Goal: Task Accomplishment & Management: Use online tool/utility

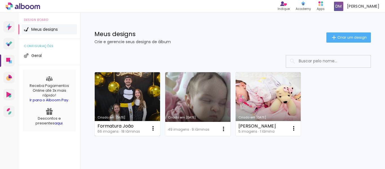
click at [121, 103] on link "Criado em [DATE]" at bounding box center [127, 104] width 65 height 64
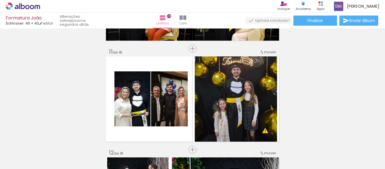
scroll to position [1026, 0]
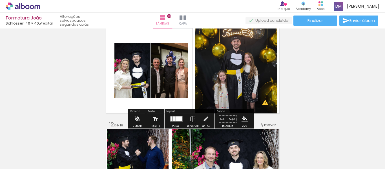
click at [128, 86] on paper-item at bounding box center [132, 87] width 10 height 4
click at [177, 101] on quentale-layouter at bounding box center [192, 70] width 175 height 87
click at [177, 106] on quentale-layouter at bounding box center [192, 70] width 175 height 87
click at [242, 117] on iron-icon "color picker" at bounding box center [245, 119] width 6 height 6
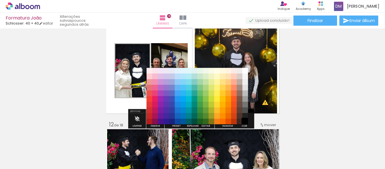
click at [246, 120] on paper-item "#000000" at bounding box center [245, 122] width 6 height 6
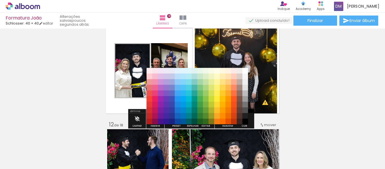
click at [112, 98] on quentale-layouter at bounding box center [192, 70] width 175 height 87
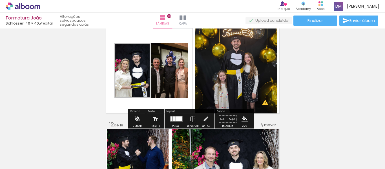
click at [121, 72] on quentale-photo at bounding box center [132, 70] width 36 height 55
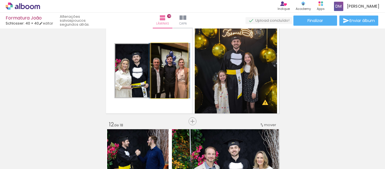
click at [178, 65] on quentale-photo at bounding box center [169, 70] width 37 height 55
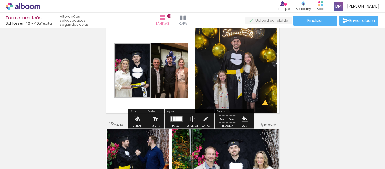
click at [169, 63] on quentale-photo at bounding box center [169, 70] width 37 height 55
click at [169, 62] on quentale-photo at bounding box center [169, 70] width 37 height 55
click at [167, 62] on div "Largura Cor" at bounding box center [169, 58] width 10 height 8
click at [170, 62] on quentale-photo at bounding box center [169, 70] width 37 height 55
click at [168, 59] on div at bounding box center [169, 58] width 7 height 6
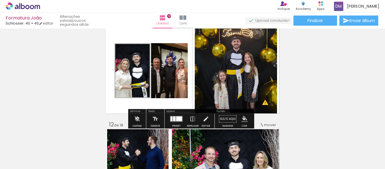
click at [168, 87] on paper-item at bounding box center [169, 87] width 10 height 4
click at [247, 122] on paper-menu-button "#ffebee #ffcdd2 #ef9a9a #e57373 #ef5350 #f44336 #e53935 #d32f2f #c62828 #b71c1c…" at bounding box center [244, 119] width 11 height 11
drag, startPoint x: 240, startPoint y: 123, endPoint x: 243, endPoint y: 121, distance: 3.8
click at [240, 123] on paper-menu-button "#ffebee #ffcdd2 #ef9a9a #e57373 #ef5350 #f44336 #e53935 #d32f2f #c62828 #b71c1c…" at bounding box center [244, 119] width 11 height 11
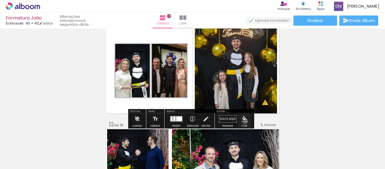
click at [243, 121] on iron-icon "color picker" at bounding box center [245, 119] width 6 height 6
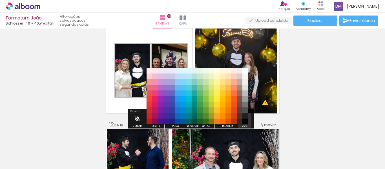
click at [243, 121] on iron-icon "color picker" at bounding box center [245, 119] width 6 height 6
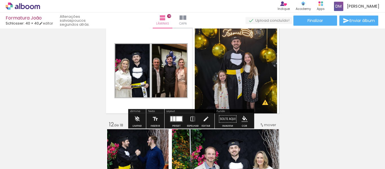
click at [264, 108] on quentale-photo at bounding box center [236, 70] width 82 height 87
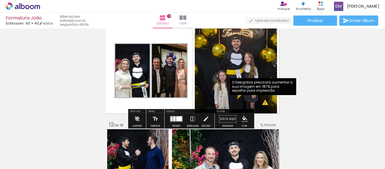
click at [264, 104] on quentale-photo at bounding box center [236, 70] width 82 height 87
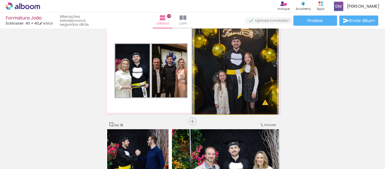
click at [254, 89] on quentale-photo at bounding box center [236, 70] width 82 height 87
click at [265, 68] on quentale-photo at bounding box center [236, 70] width 82 height 87
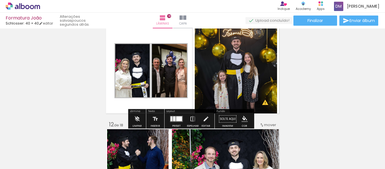
scroll to position [998, 0]
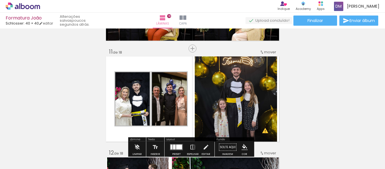
click at [251, 63] on div at bounding box center [252, 62] width 7 height 6
click at [251, 87] on paper-item at bounding box center [252, 87] width 10 height 4
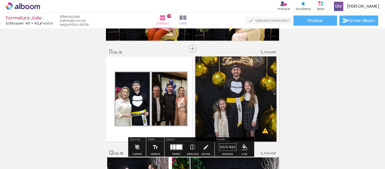
click at [187, 90] on quentale-layouter at bounding box center [192, 99] width 175 height 87
click at [161, 65] on quentale-layouter at bounding box center [192, 99] width 175 height 87
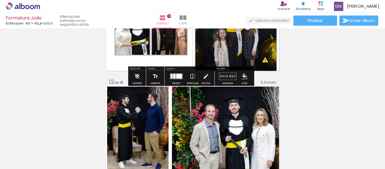
scroll to position [1083, 0]
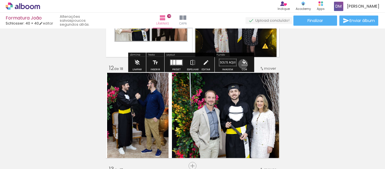
click at [242, 64] on iron-icon "color picker" at bounding box center [245, 62] width 6 height 6
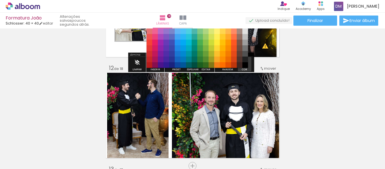
scroll to position [1066, 0]
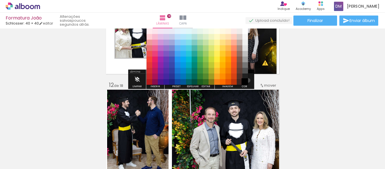
click at [246, 80] on paper-item "#000000" at bounding box center [245, 82] width 6 height 6
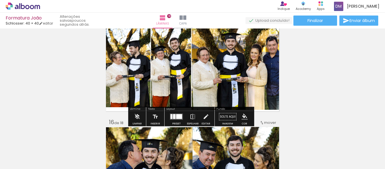
scroll to position [1404, 0]
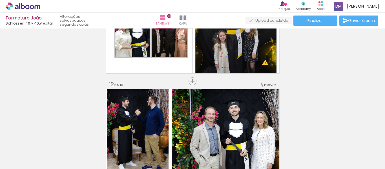
scroll to position [1015, 0]
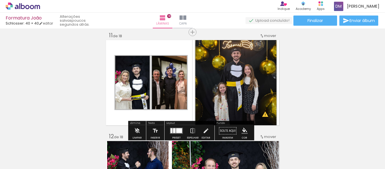
click at [152, 47] on quentale-layouter at bounding box center [192, 82] width 175 height 87
click at [243, 130] on iron-icon "color picker" at bounding box center [245, 131] width 6 height 6
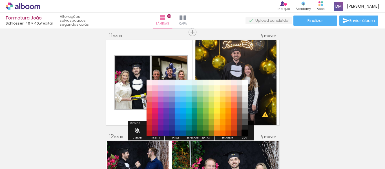
click at [244, 130] on paper-item "#000000" at bounding box center [245, 133] width 6 height 6
click at [149, 52] on quentale-layouter at bounding box center [192, 82] width 175 height 87
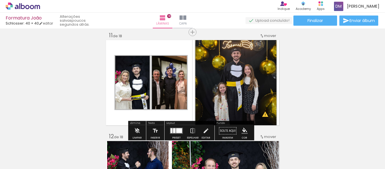
drag, startPoint x: 149, startPoint y: 46, endPoint x: 163, endPoint y: 44, distance: 14.3
click at [163, 44] on quentale-layouter at bounding box center [192, 82] width 175 height 87
click at [111, 116] on quentale-layouter at bounding box center [192, 82] width 175 height 87
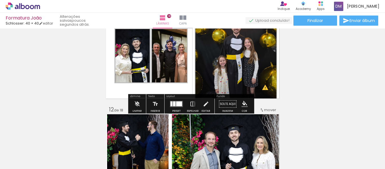
scroll to position [1043, 0]
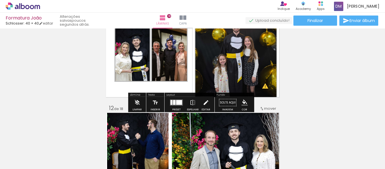
click at [206, 107] on iron-icon at bounding box center [206, 102] width 6 height 11
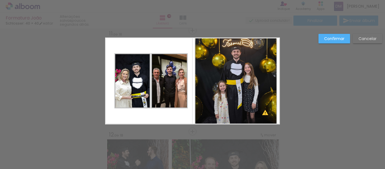
scroll to position [1016, 0]
click at [181, 116] on quentale-layouter at bounding box center [192, 80] width 175 height 87
click at [0, 0] on slot "Confirmar" at bounding box center [0, 0] width 0 height 0
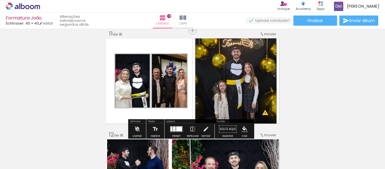
click at [185, 45] on quentale-layouter at bounding box center [192, 80] width 175 height 87
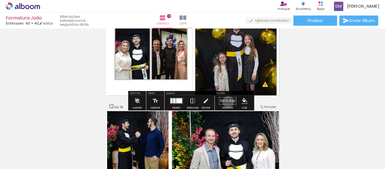
click at [226, 102] on paper-button "Solte aqui Imagem" at bounding box center [228, 102] width 20 height 14
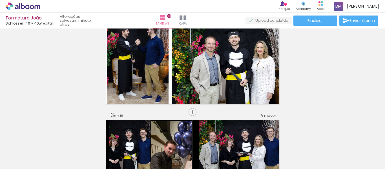
scroll to position [1296, 0]
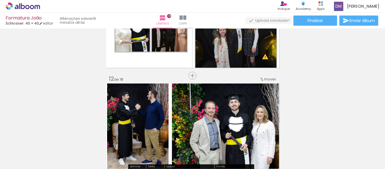
scroll to position [1043, 0]
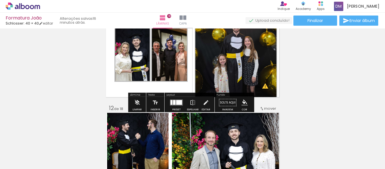
click at [158, 89] on quentale-layouter at bounding box center [192, 54] width 175 height 87
click at [163, 86] on quentale-layouter at bounding box center [192, 54] width 175 height 87
click at [242, 103] on iron-icon "color picker" at bounding box center [245, 102] width 6 height 6
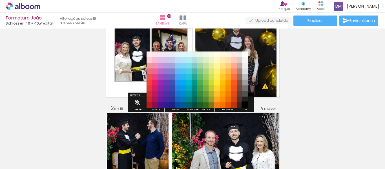
click at [243, 103] on paper-item "#000000" at bounding box center [245, 105] width 6 height 6
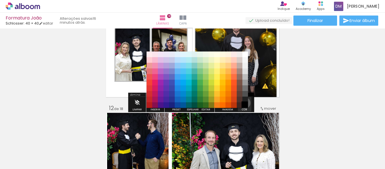
click at [243, 103] on paper-item "#000000" at bounding box center [245, 105] width 6 height 6
click at [124, 89] on quentale-layouter at bounding box center [192, 54] width 175 height 87
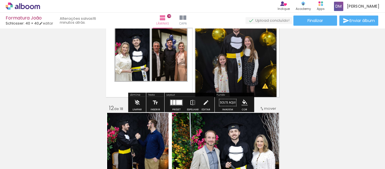
click at [124, 89] on quentale-layouter at bounding box center [192, 54] width 175 height 87
click at [242, 102] on iron-icon "color picker" at bounding box center [245, 102] width 6 height 6
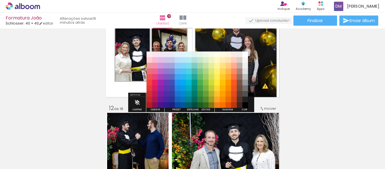
click at [110, 91] on quentale-layouter at bounding box center [192, 54] width 175 height 87
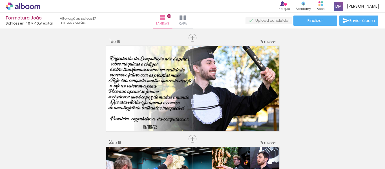
scroll to position [1043, 0]
